Goal: Transaction & Acquisition: Subscribe to service/newsletter

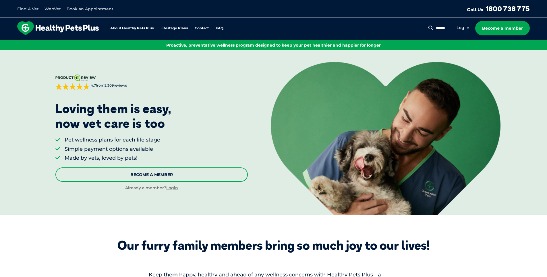
click at [156, 177] on link "Become A Member" at bounding box center [151, 174] width 192 height 14
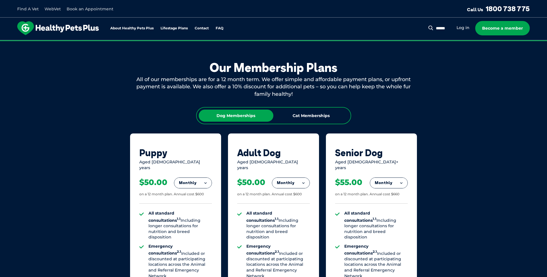
scroll to position [320, 0]
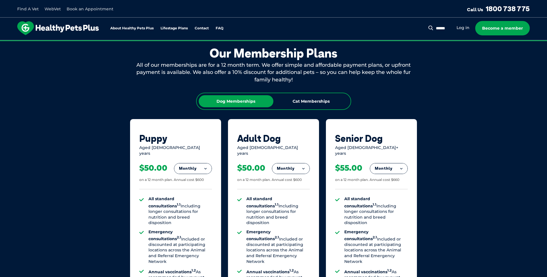
click at [291, 165] on button "Monthly" at bounding box center [290, 168] width 37 height 10
click at [294, 178] on li "Fortnightly" at bounding box center [290, 180] width 37 height 14
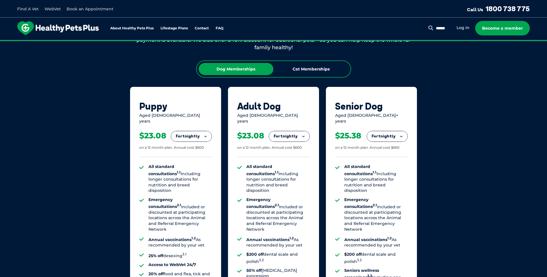
scroll to position [406, 0]
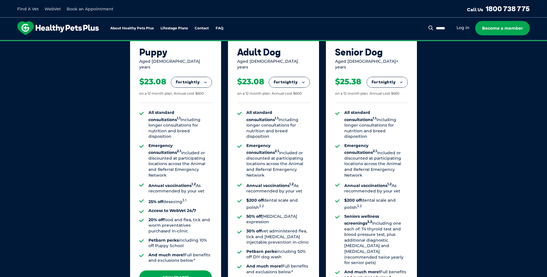
click at [296, 80] on button "Fortnightly" at bounding box center [289, 82] width 41 height 10
click at [290, 120] on li "Yearly" at bounding box center [289, 122] width 41 height 14
click at [286, 80] on button "Yearly" at bounding box center [290, 82] width 37 height 10
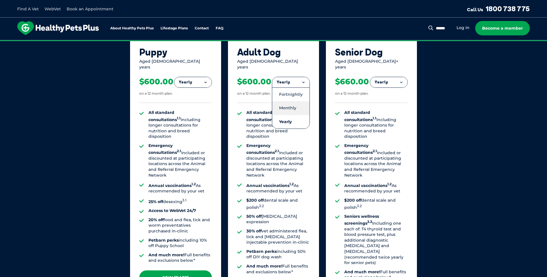
click at [293, 106] on li "Monthly" at bounding box center [290, 108] width 37 height 14
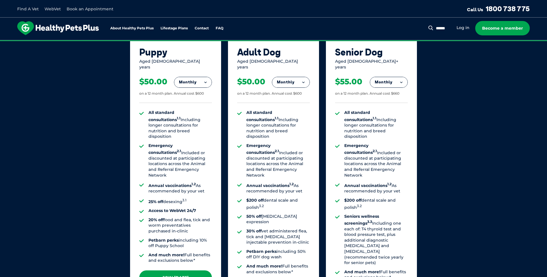
click at [292, 77] on button "Monthly" at bounding box center [290, 82] width 37 height 10
click at [294, 90] on li "Fortnightly" at bounding box center [290, 94] width 37 height 14
click at [296, 77] on button "Fortnightly" at bounding box center [289, 82] width 41 height 10
click at [47, 161] on div "Our Membership Plans All of our memberships are for a 12 month term. We offer s…" at bounding box center [273, 138] width 547 height 402
click at [295, 77] on button "Fortnightly" at bounding box center [289, 82] width 41 height 10
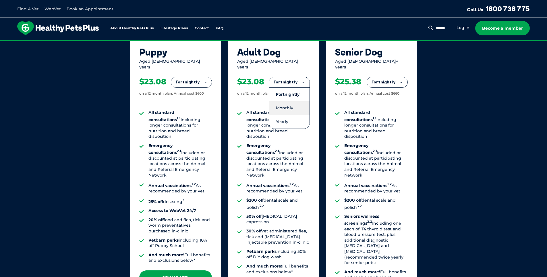
click at [294, 106] on li "Monthly" at bounding box center [289, 108] width 41 height 14
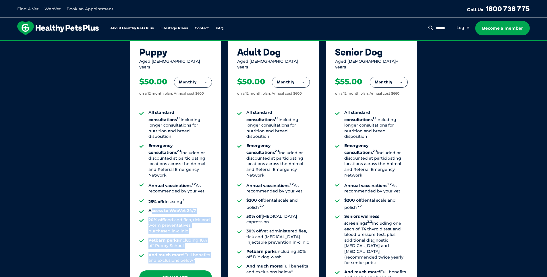
drag, startPoint x: 197, startPoint y: 246, endPoint x: 131, endPoint y: 191, distance: 85.5
click at [153, 189] on ul "All standard consultations 1.1 Including longer consultations for nutrition and…" at bounding box center [175, 186] width 73 height 153
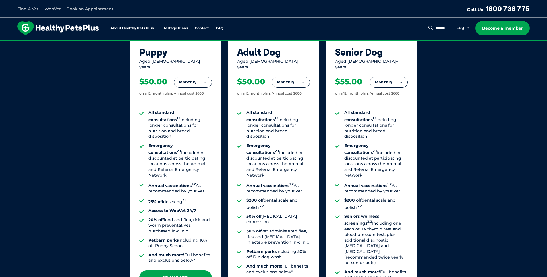
click at [120, 189] on div "Our Membership Plans All of our memberships are for a 12 month term. We offer s…" at bounding box center [273, 138] width 547 height 402
drag, startPoint x: 120, startPoint y: 189, endPoint x: 84, endPoint y: 220, distance: 47.4
click at [84, 220] on div "Our Membership Plans All of our memberships are for a 12 month term. We offer s…" at bounding box center [273, 138] width 547 height 402
drag, startPoint x: 188, startPoint y: 186, endPoint x: 146, endPoint y: 184, distance: 41.7
click at [146, 184] on ul "All standard consultations 1.1 Including longer consultations for nutrition and…" at bounding box center [175, 186] width 73 height 153
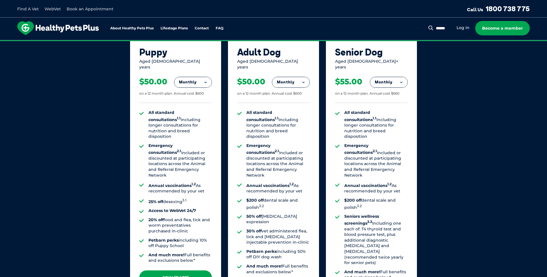
click at [84, 197] on div "Our Membership Plans All of our memberships are for a 12 month term. We offer s…" at bounding box center [273, 138] width 547 height 402
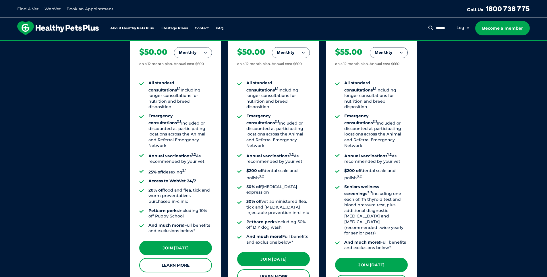
scroll to position [492, 0]
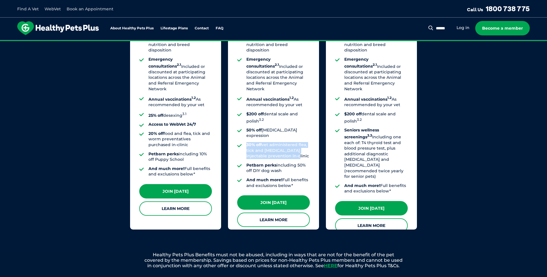
drag, startPoint x: 292, startPoint y: 134, endPoint x: 246, endPoint y: 124, distance: 46.2
click at [246, 142] on li "30% off vet administered flea, tick and heartworm injectable prevention in-clin…" at bounding box center [277, 150] width 63 height 17
click at [289, 142] on li "30% off vet administered flea, tick and heartworm injectable prevention in-clin…" at bounding box center [277, 150] width 63 height 17
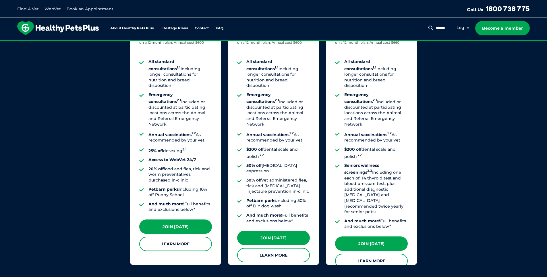
scroll to position [521, 0]
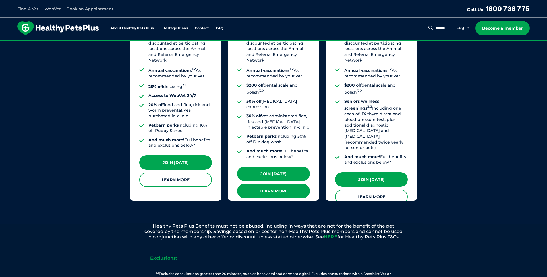
click at [281, 184] on link "Learn More" at bounding box center [273, 191] width 73 height 14
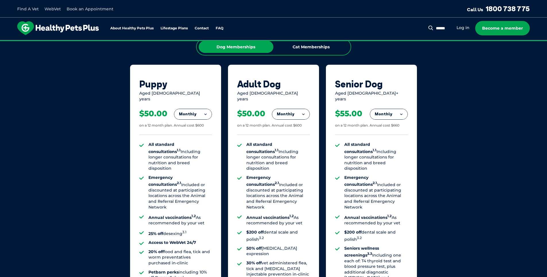
scroll to position [320, 0]
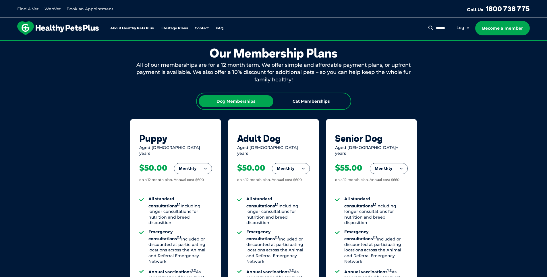
click at [465, 112] on div "Our Membership Plans All of our memberships are for a 12 month term. We offer s…" at bounding box center [273, 224] width 547 height 402
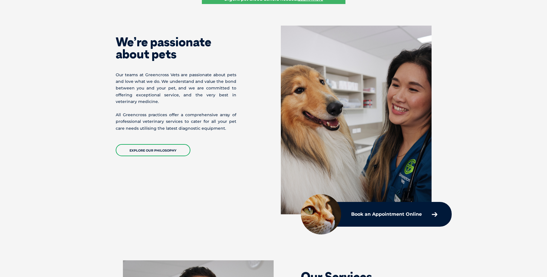
scroll to position [259, 0]
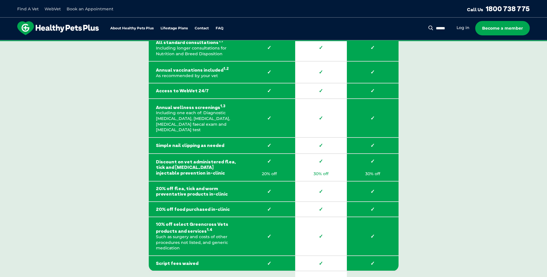
scroll to position [919, 0]
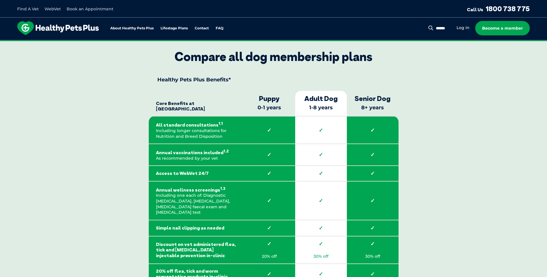
scroll to position [862, 0]
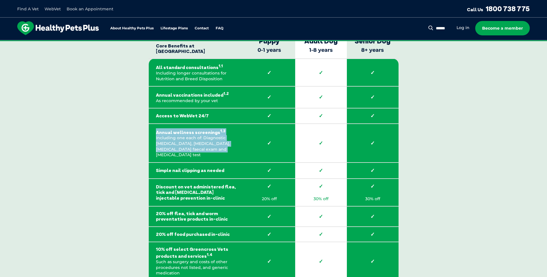
drag, startPoint x: 220, startPoint y: 151, endPoint x: 155, endPoint y: 134, distance: 67.5
click at [155, 134] on td "Annual wellness screenings 1.3 Including one each of: Diagnostic [MEDICAL_DATA]…" at bounding box center [196, 143] width 95 height 39
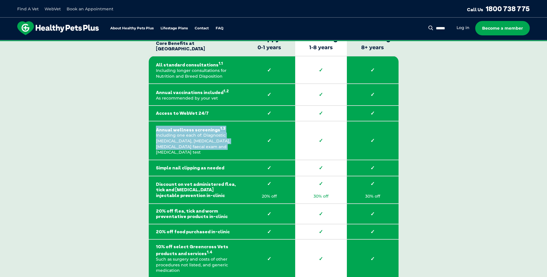
scroll to position [773, 0]
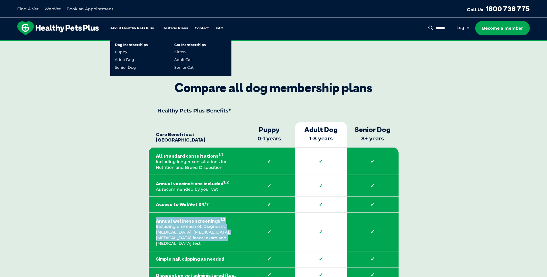
click at [123, 50] on link "Puppy" at bounding box center [121, 51] width 12 height 5
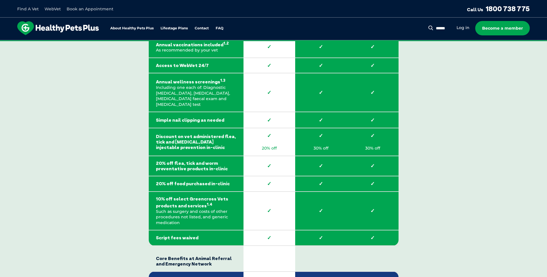
scroll to position [919, 0]
